Goal: Information Seeking & Learning: Learn about a topic

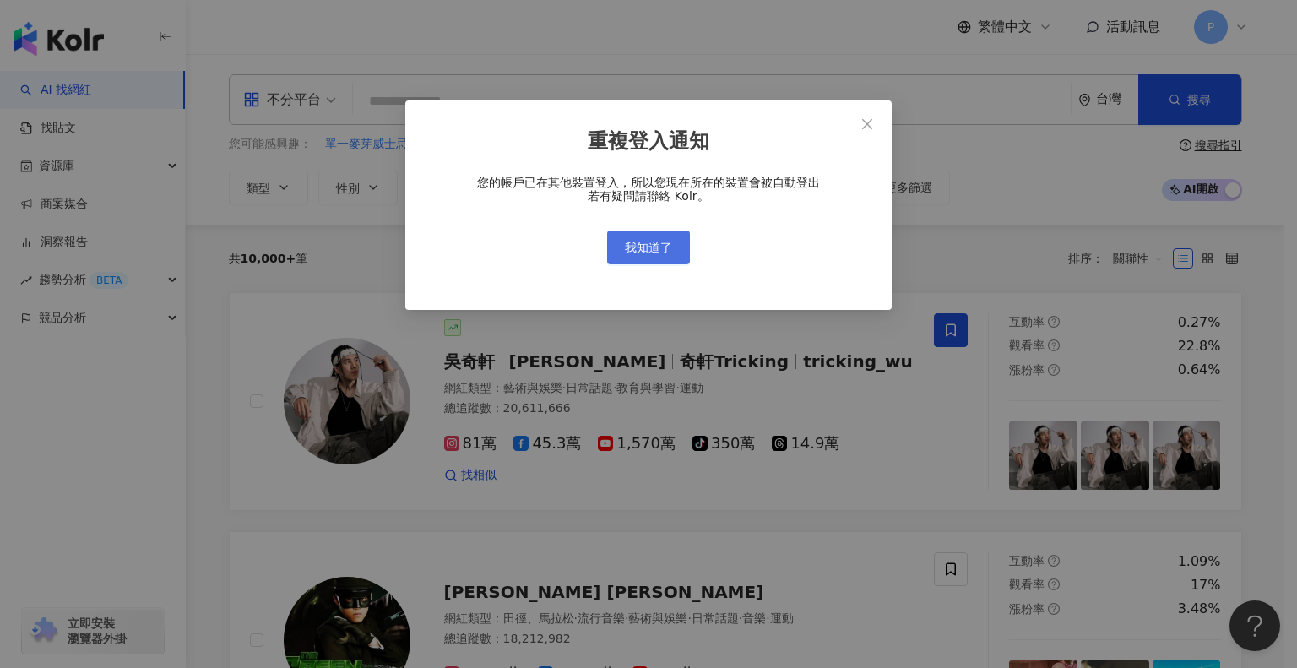
click at [655, 241] on span "我知道了" at bounding box center [648, 248] width 47 height 14
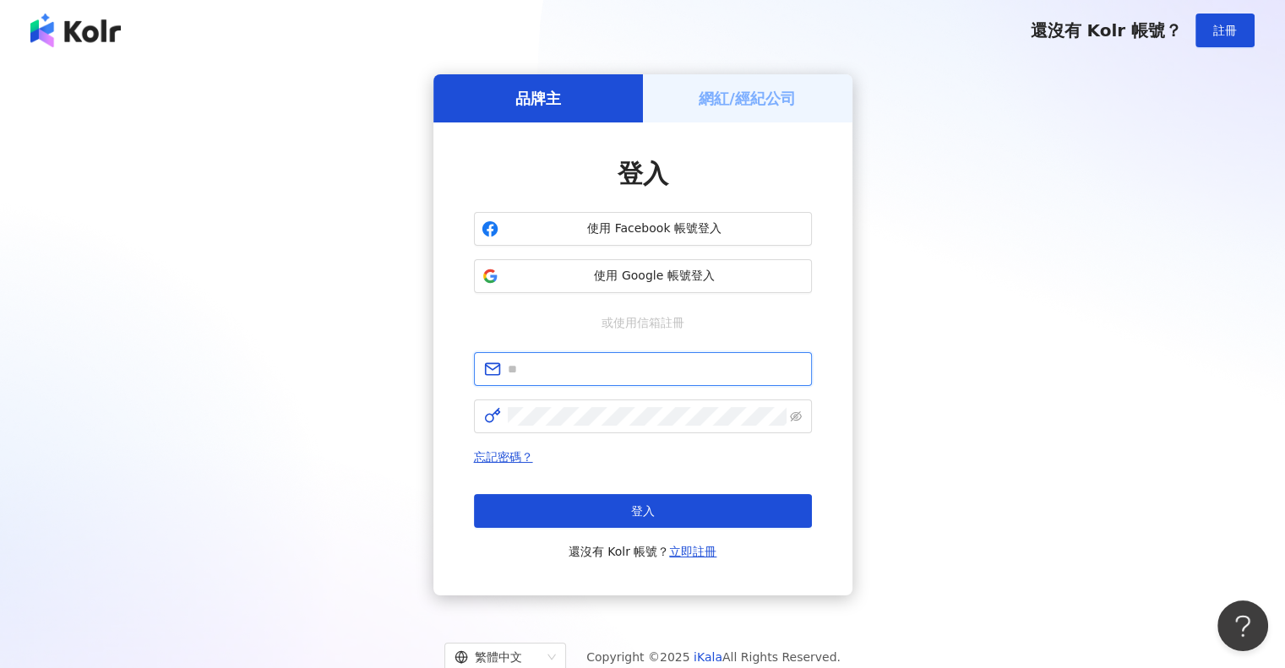
click at [639, 360] on input "text" at bounding box center [655, 369] width 294 height 19
type input "**********"
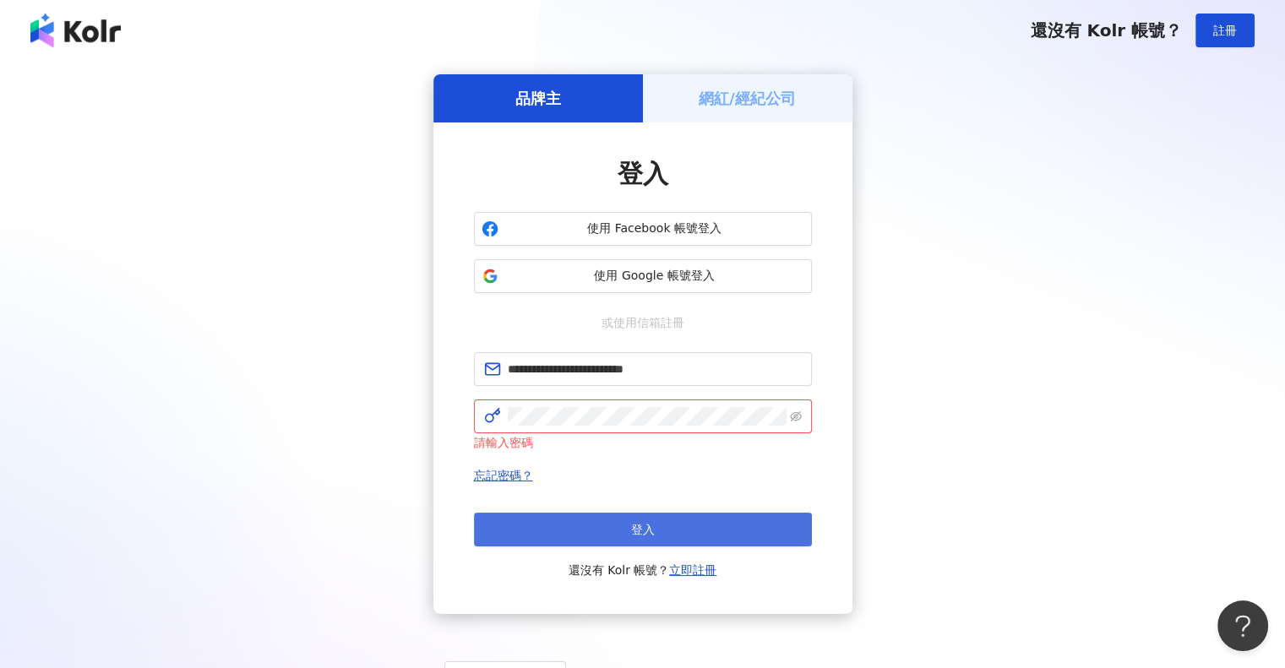
click at [514, 515] on button "登入" at bounding box center [643, 530] width 338 height 34
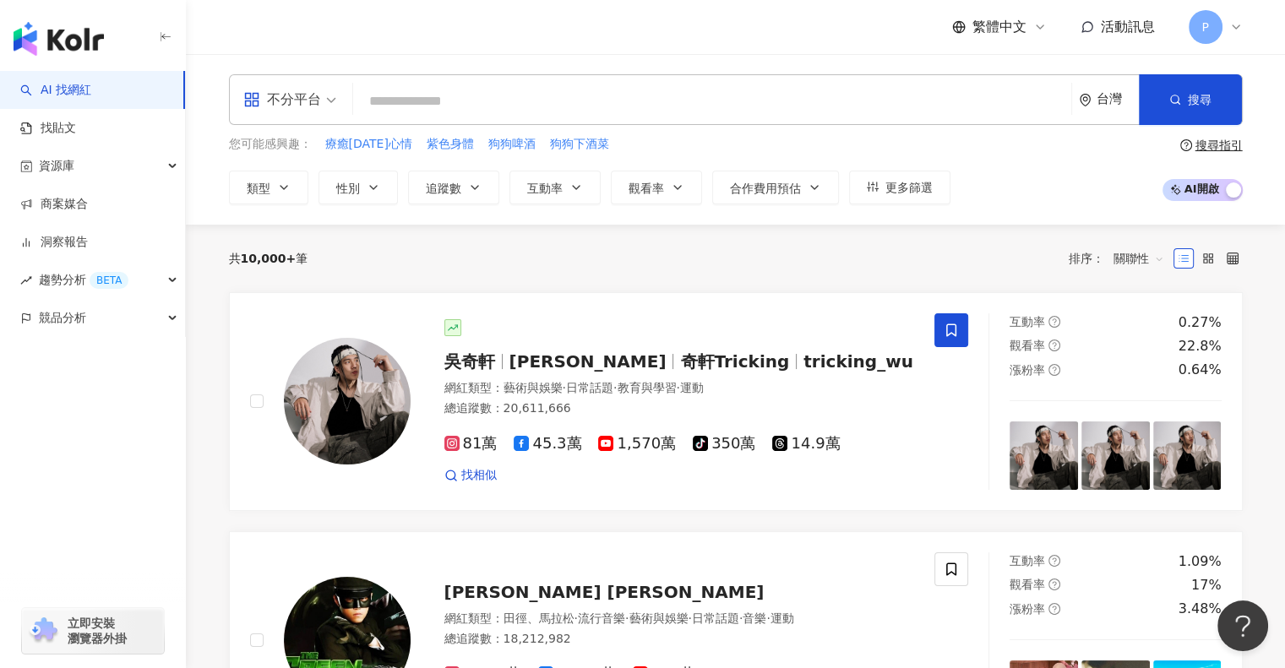
click at [923, 269] on div "共 10,000+ 筆 排序： 關聯性" at bounding box center [736, 258] width 1014 height 27
click at [728, 97] on input "search" at bounding box center [712, 101] width 704 height 32
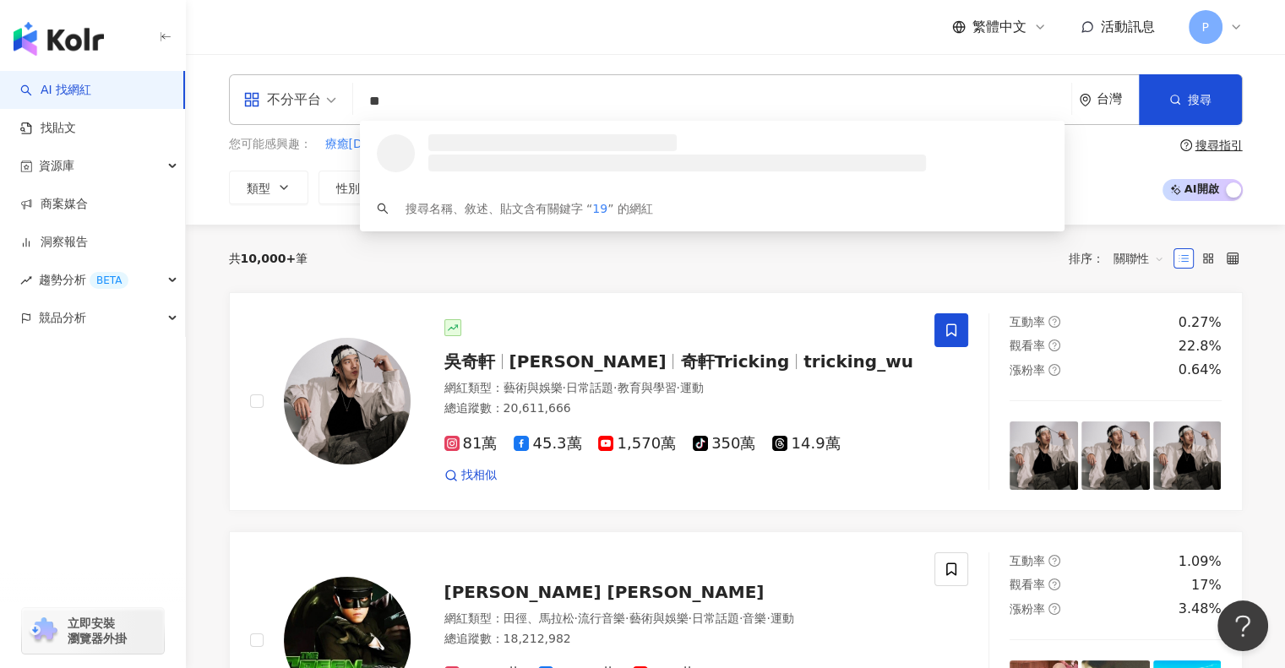
type input "*"
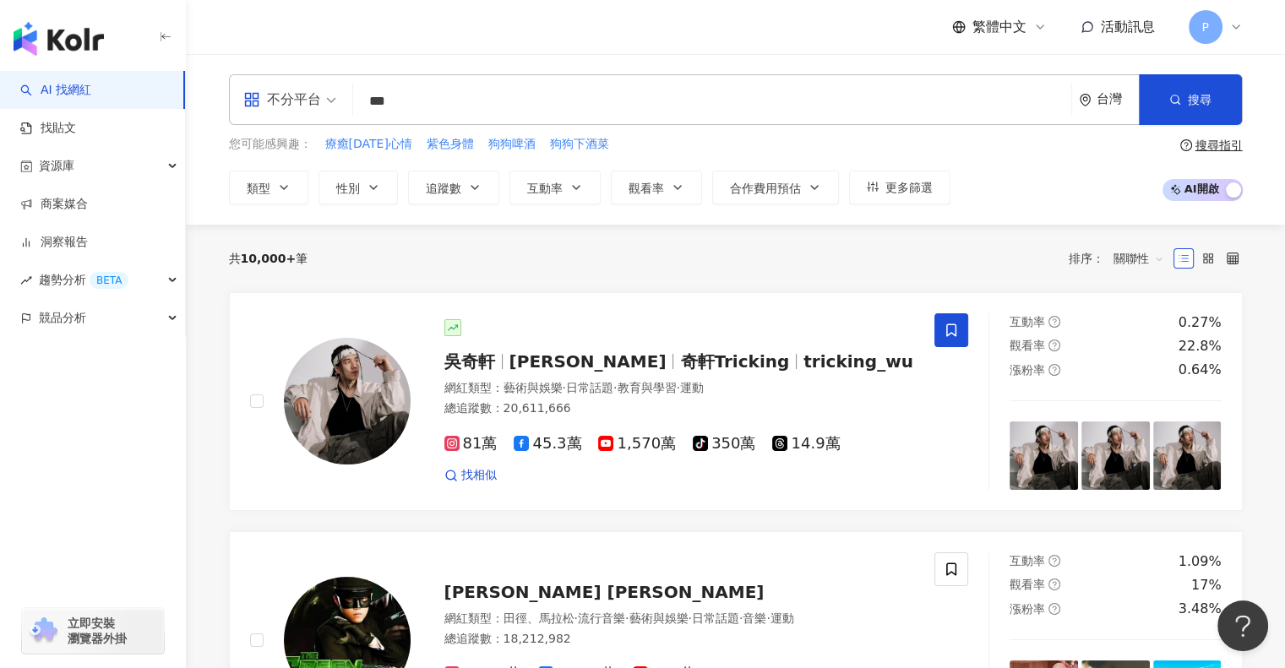
type input "***"
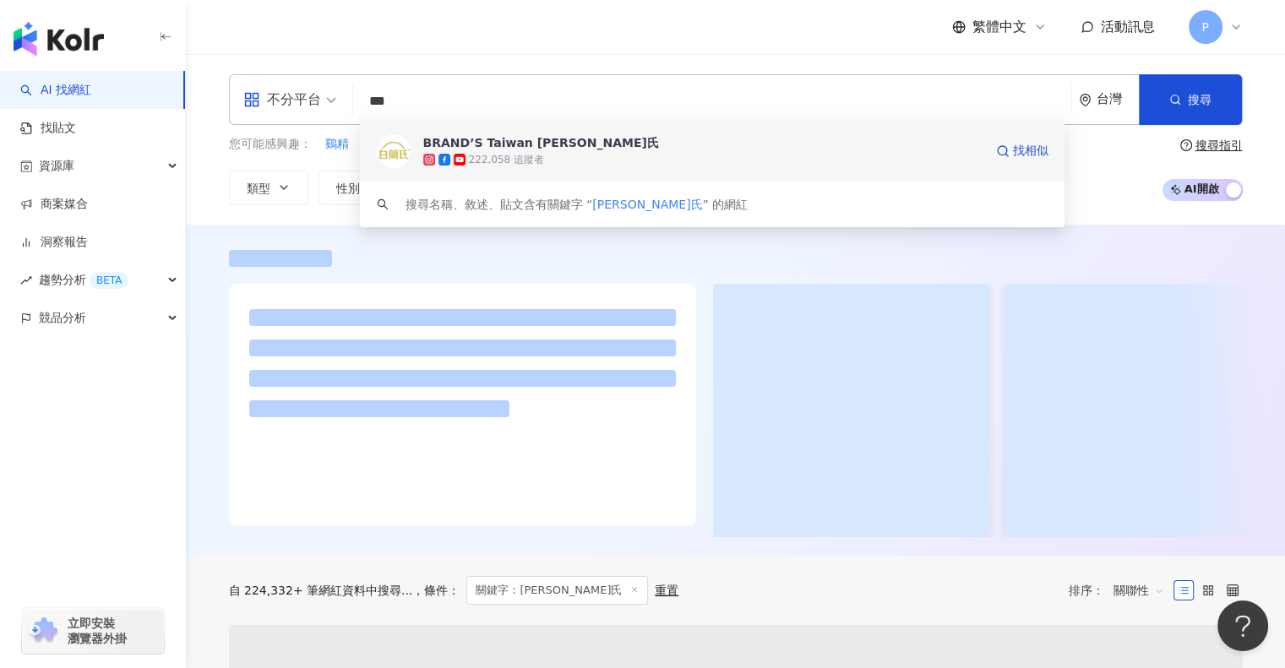
click at [693, 148] on span "BRAND’S Taiwan [PERSON_NAME]氏" at bounding box center [703, 142] width 560 height 17
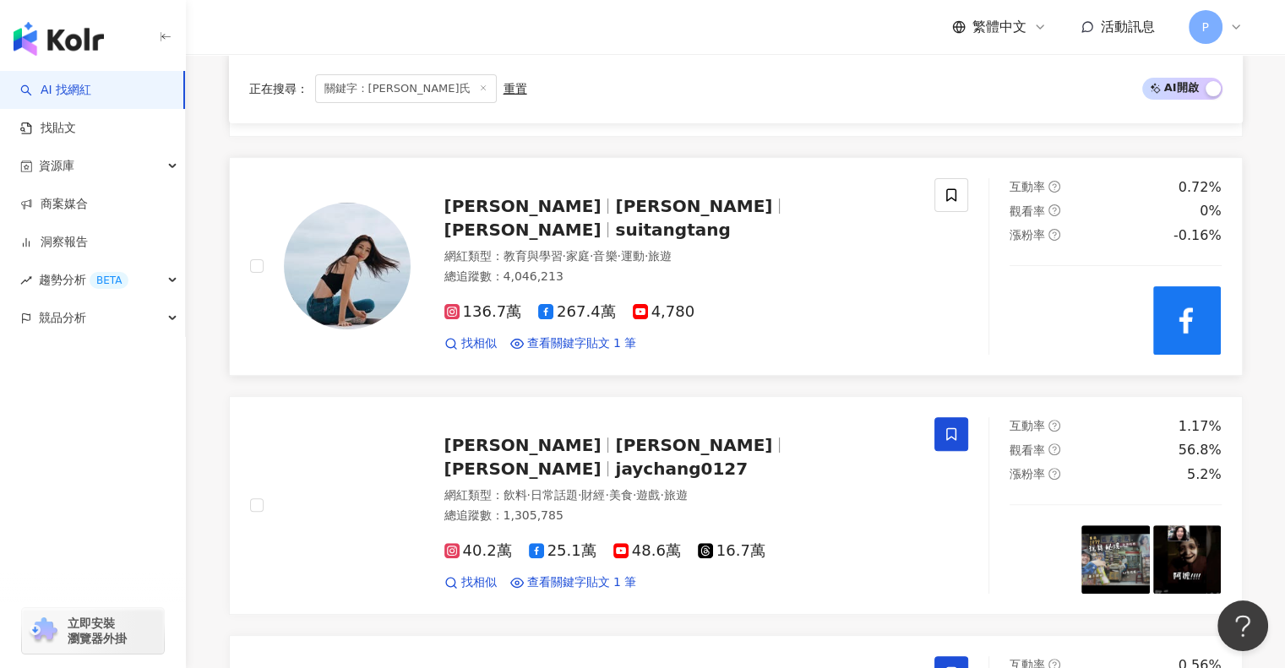
scroll to position [453, 0]
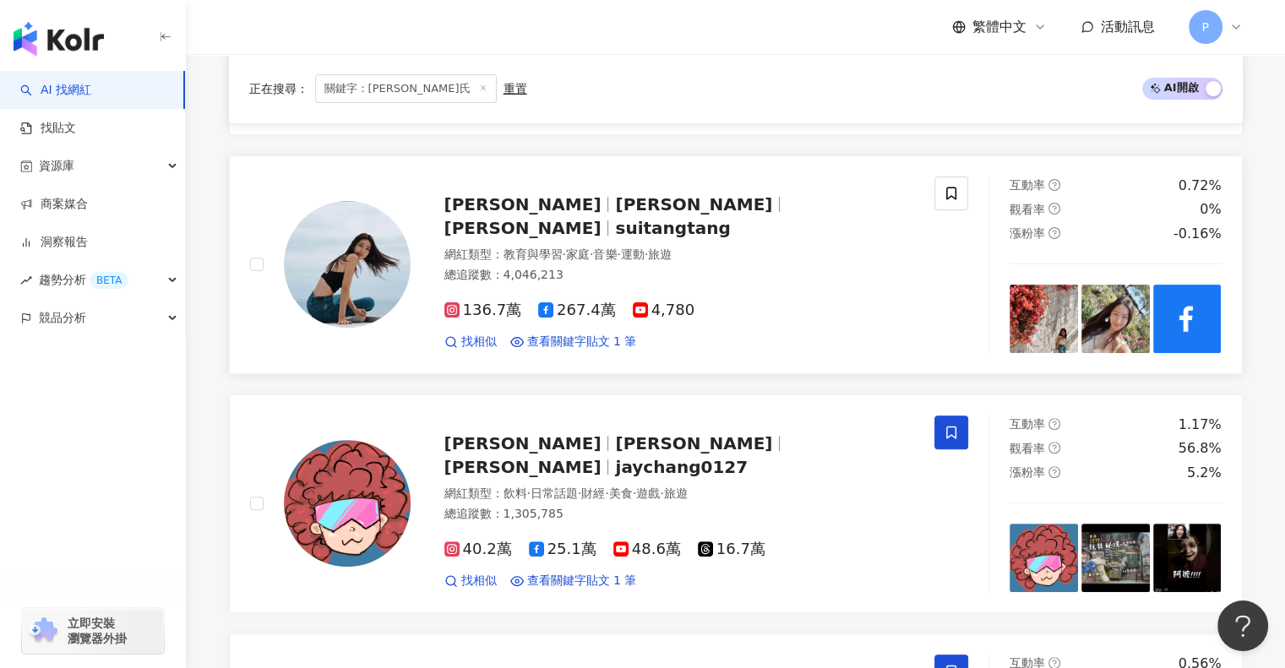
click at [856, 272] on div "網紅類型 ： 教育與學習 · 家庭 · 音樂 · 運動 · 旅遊 總追蹤數 ： 4,046,213" at bounding box center [679, 267] width 470 height 41
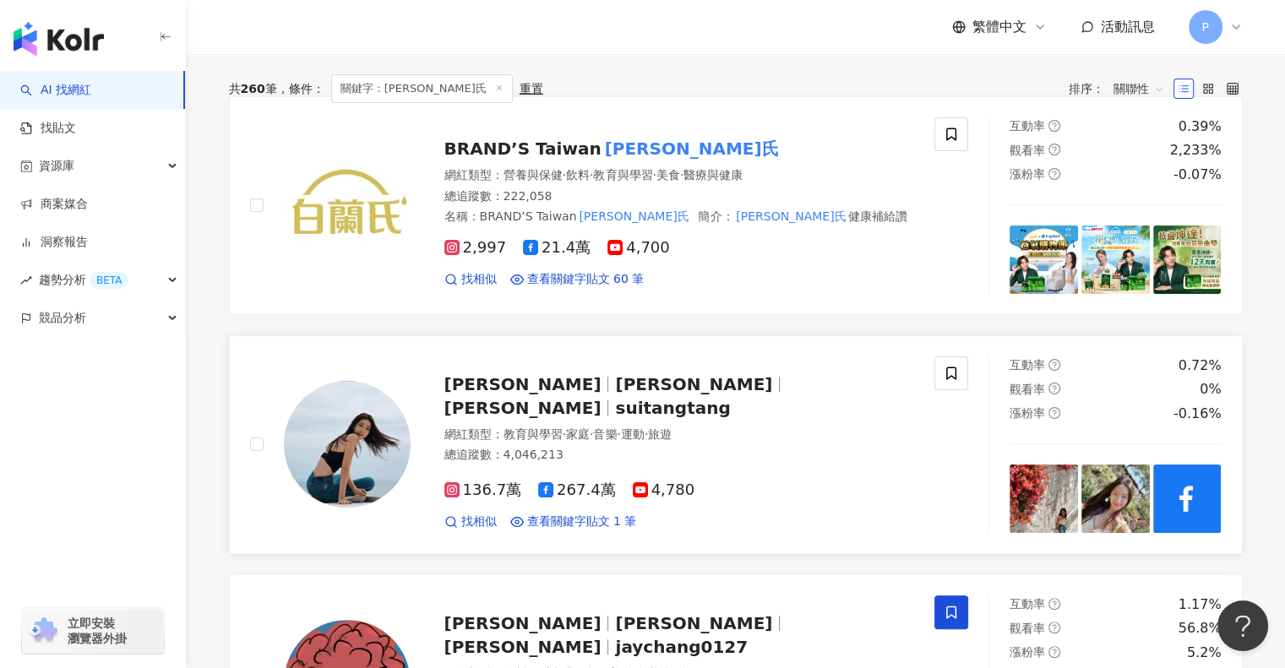
scroll to position [219, 0]
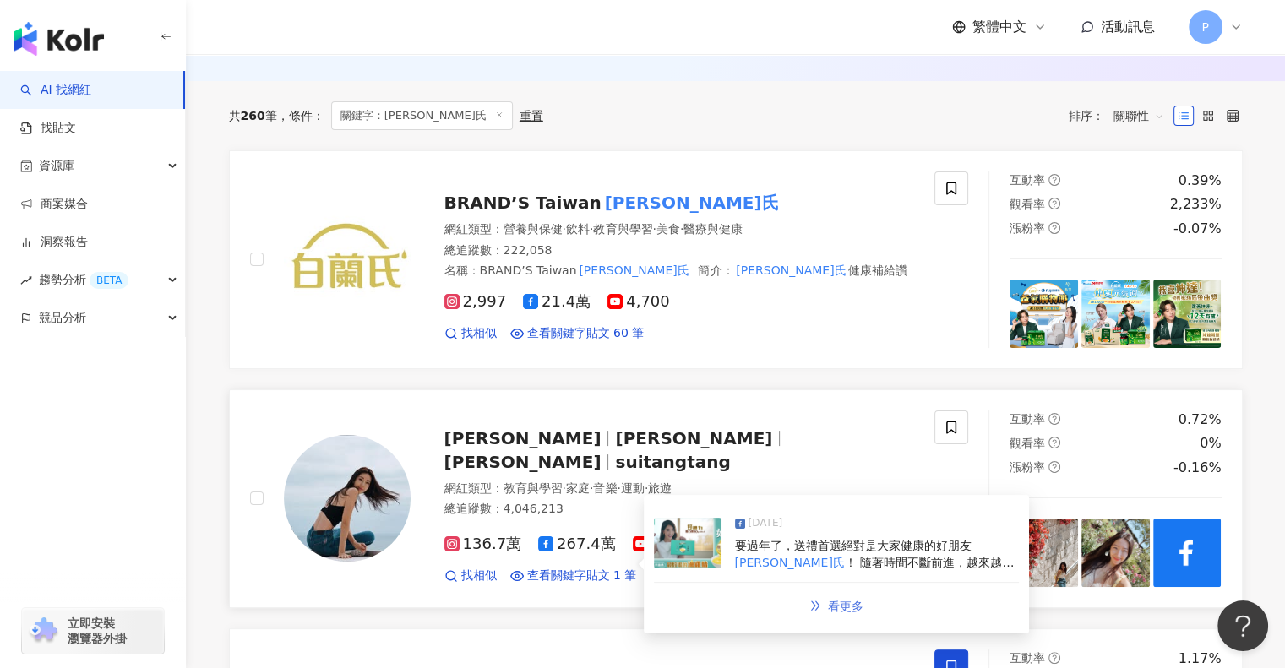
click at [835, 612] on span "看更多" at bounding box center [845, 607] width 35 height 14
